Goal: Task Accomplishment & Management: Use online tool/utility

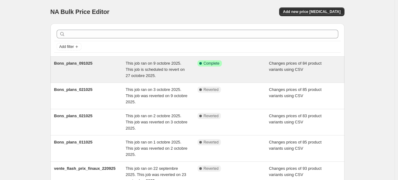
click at [144, 74] on span "This job ran on 9 octobre 2025. This job is scheduled to revert on 27 octobre 2…" at bounding box center [155, 69] width 59 height 17
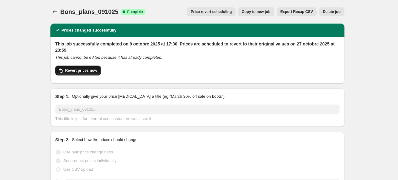
click at [90, 73] on span "Revert prices now" at bounding box center [81, 70] width 32 height 5
checkbox input "false"
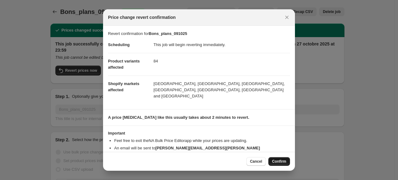
click at [277, 165] on button "Confirm" at bounding box center [279, 161] width 22 height 9
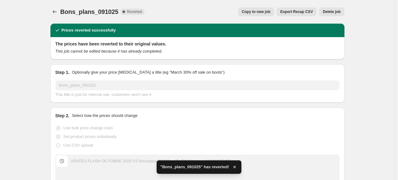
click at [265, 14] on span "Copy to new job" at bounding box center [256, 11] width 29 height 5
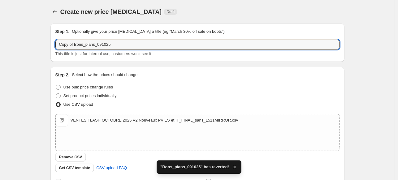
drag, startPoint x: 76, startPoint y: 43, endPoint x: 43, endPoint y: 45, distance: 32.9
click at [43, 45] on div "Create new price [MEDICAL_DATA]. This page is ready Create new price [MEDICAL_D…" at bounding box center [197, 143] width 395 height 287
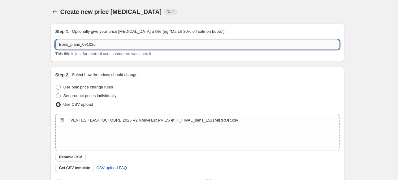
click at [86, 45] on input "Bons_plans_091025" at bounding box center [197, 45] width 284 height 10
type input "Bons_plans_141025"
click at [39, 75] on div "Create new price [MEDICAL_DATA]. This page is ready Create new price [MEDICAL_D…" at bounding box center [197, 143] width 395 height 287
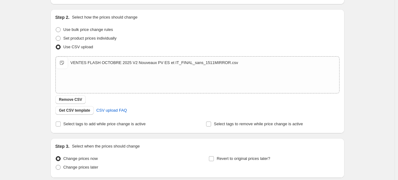
scroll to position [59, 0]
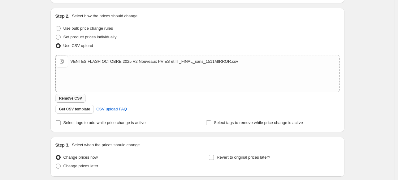
click at [68, 96] on span "Remove CSV" at bounding box center [70, 98] width 23 height 5
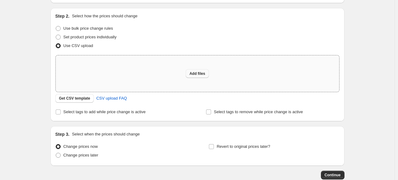
click at [194, 72] on span "Add files" at bounding box center [197, 73] width 16 height 5
type input "C:\fakepath\VENTES FLASH OCTOBRE 2025 V2 Nouveaux PV ES et IT_FINAL.csv"
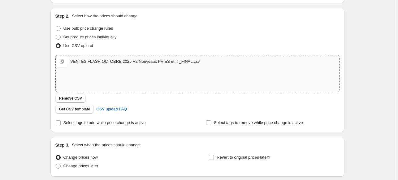
scroll to position [107, 0]
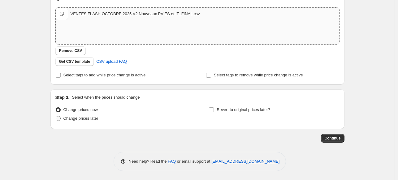
click at [61, 118] on span at bounding box center [58, 118] width 5 height 5
click at [56, 116] on input "Change prices later" at bounding box center [56, 116] width 0 height 0
radio input "true"
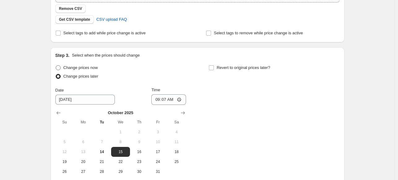
click at [58, 67] on span at bounding box center [58, 67] width 5 height 5
click at [56, 66] on input "Change prices now" at bounding box center [56, 65] width 0 height 0
radio input "true"
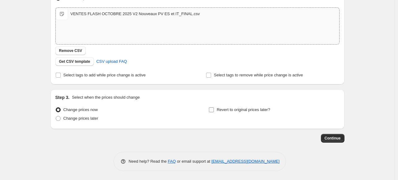
click at [211, 109] on input "Revert to original prices later?" at bounding box center [211, 109] width 5 height 5
checkbox input "true"
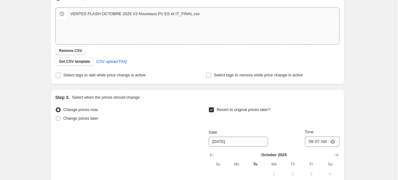
scroll to position [175, 0]
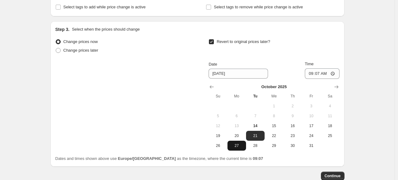
click at [243, 147] on span "27" at bounding box center [237, 145] width 14 height 5
type input "[DATE]"
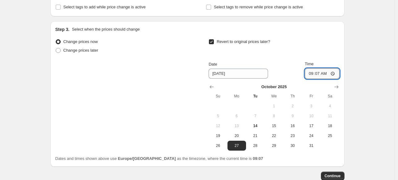
click at [321, 74] on input "09:07" at bounding box center [322, 73] width 35 height 11
type input "23:59"
click at [365, 86] on div "Create new price [MEDICAL_DATA]. This page is ready Create new price [MEDICAL_D…" at bounding box center [197, 21] width 395 height 393
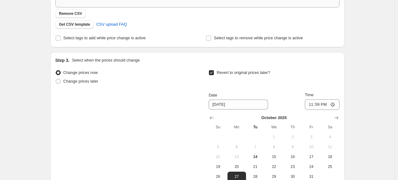
scroll to position [212, 0]
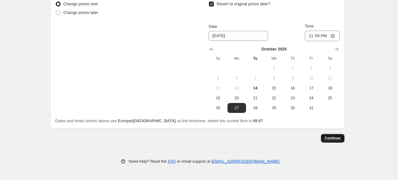
click at [339, 138] on span "Continue" at bounding box center [333, 138] width 16 height 5
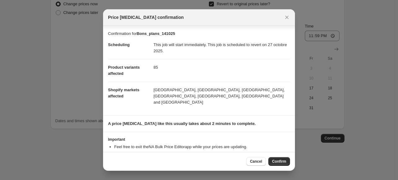
scroll to position [12, 0]
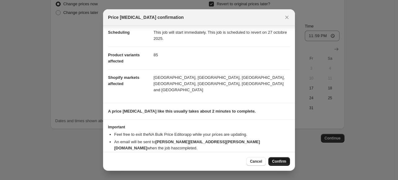
click at [274, 162] on span "Confirm" at bounding box center [279, 161] width 14 height 5
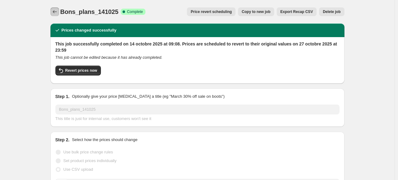
click at [56, 13] on icon "Price change jobs" at bounding box center [55, 12] width 6 height 6
